Goal: Information Seeking & Learning: Learn about a topic

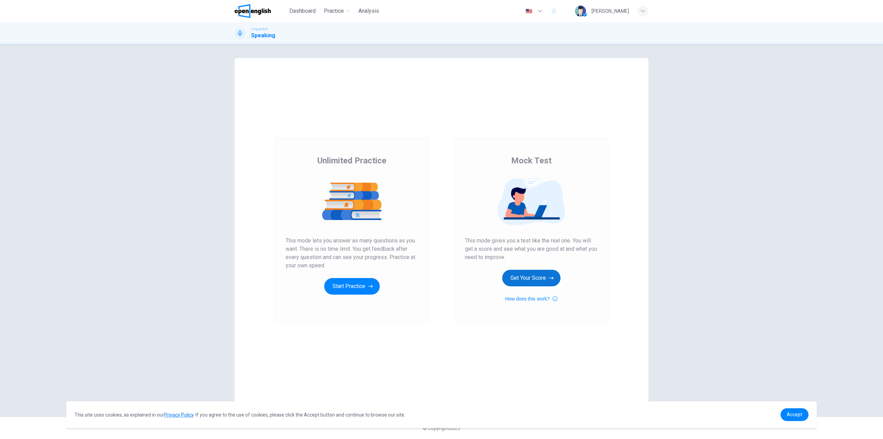
click at [539, 277] on button "Get Your Score" at bounding box center [531, 278] width 58 height 17
click at [545, 277] on button "Get Your Score" at bounding box center [531, 278] width 58 height 17
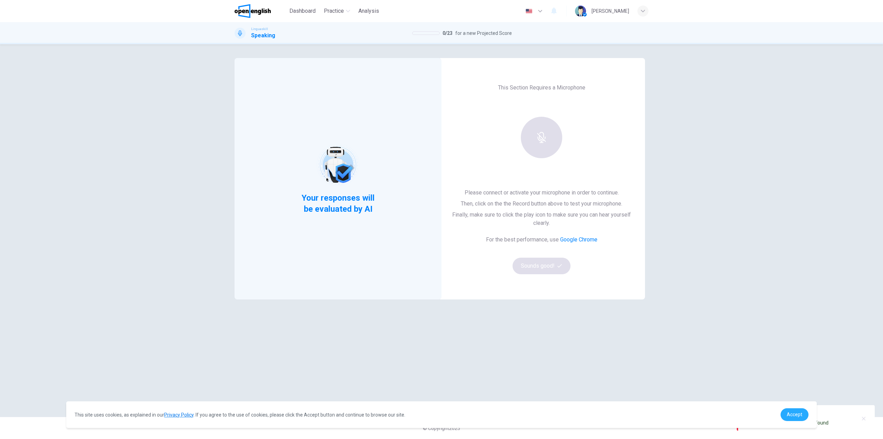
drag, startPoint x: 797, startPoint y: 413, endPoint x: 789, endPoint y: 409, distance: 9.1
click at [796, 413] on span "Accept" at bounding box center [795, 414] width 16 height 6
